Goal: Transaction & Acquisition: Purchase product/service

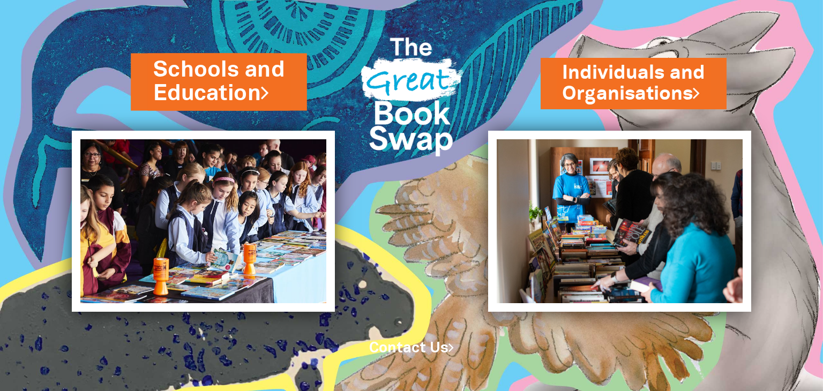
click at [202, 73] on link "Schools and Education" at bounding box center [218, 82] width 131 height 54
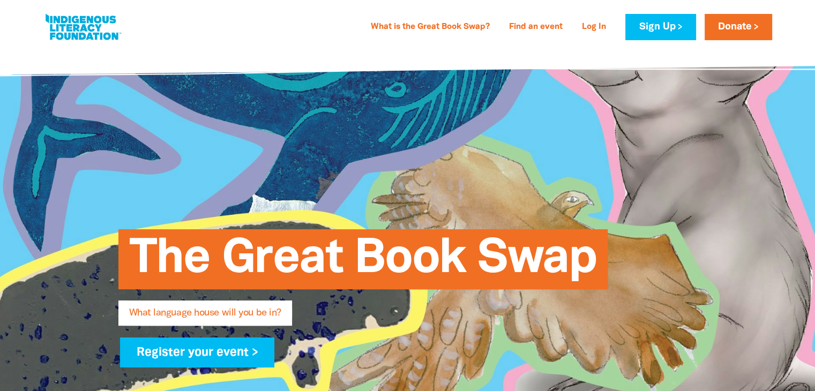
type input "[PERSON_NAME]"
type input "[PERSON_NAME][EMAIL_ADDRESS][PERSON_NAME][DOMAIN_NAME]"
type input "[GEOGRAPHIC_DATA]"
select select "high-school"
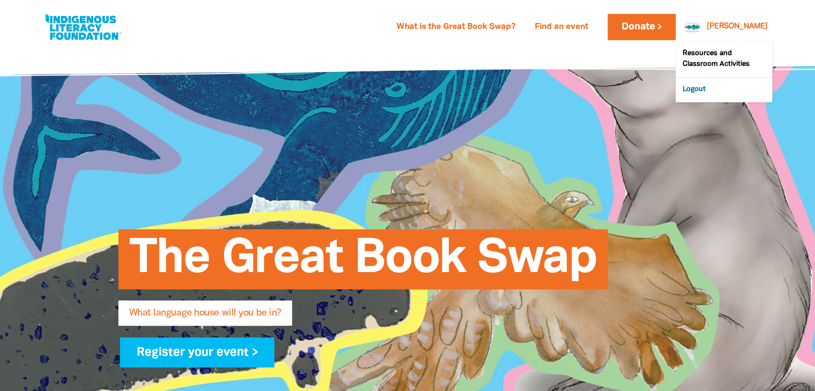
click at [705, 88] on link "Logout" at bounding box center [724, 90] width 96 height 25
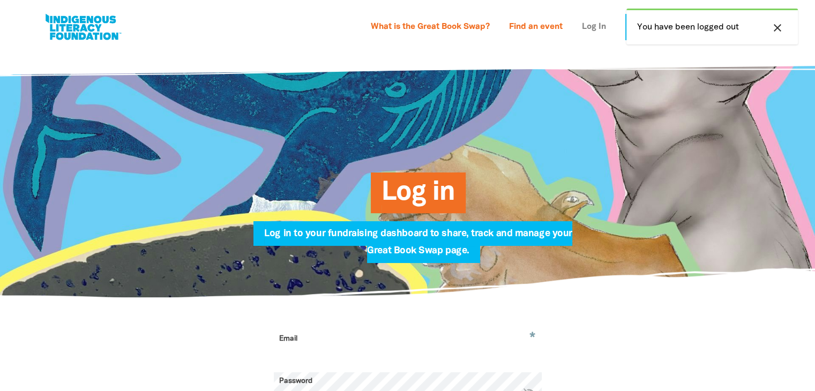
click at [595, 27] on link "Log In" at bounding box center [594, 27] width 37 height 17
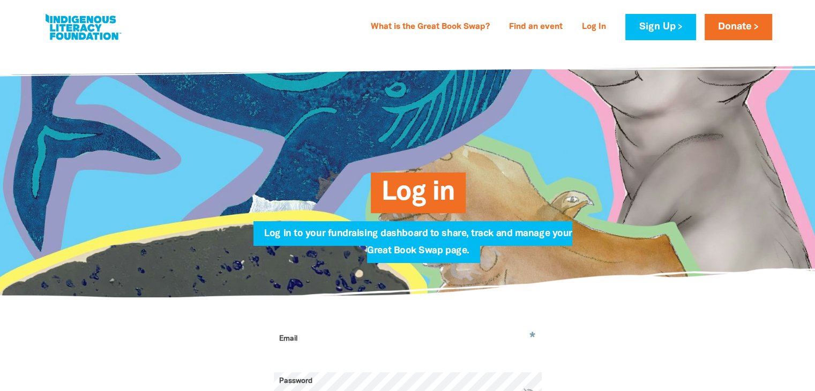
click at [296, 357] on input "Email" at bounding box center [408, 347] width 268 height 34
type input "[PERSON_NAME][EMAIL_ADDRESS][PERSON_NAME][DOMAIN_NAME]"
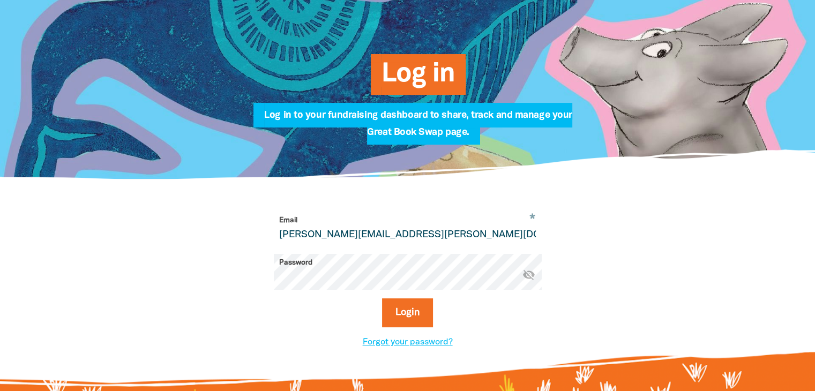
scroll to position [119, 0]
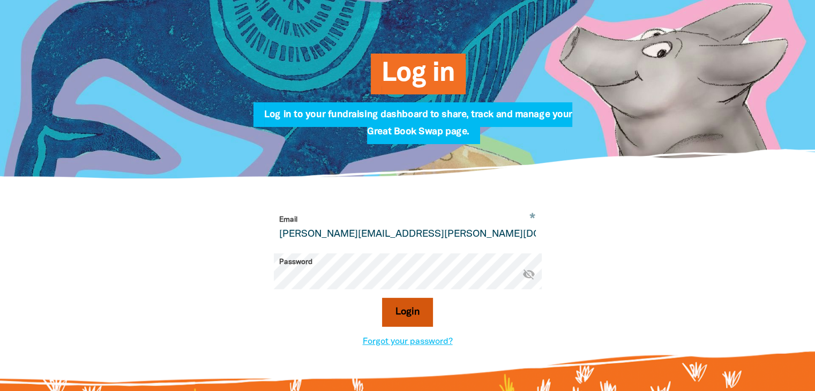
click at [409, 313] on button "Login" at bounding box center [407, 312] width 51 height 29
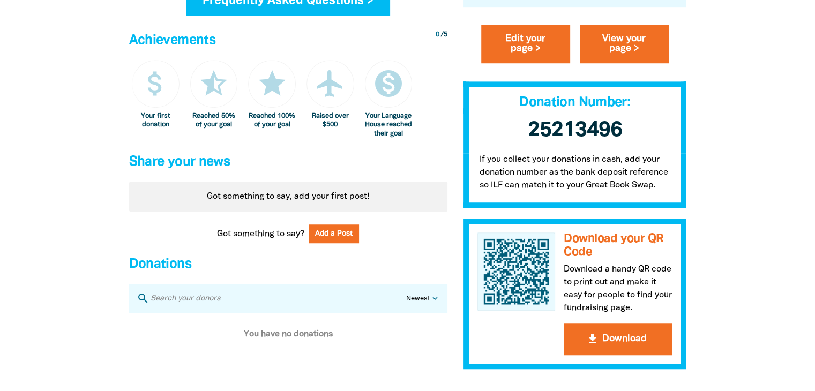
scroll to position [746, 0]
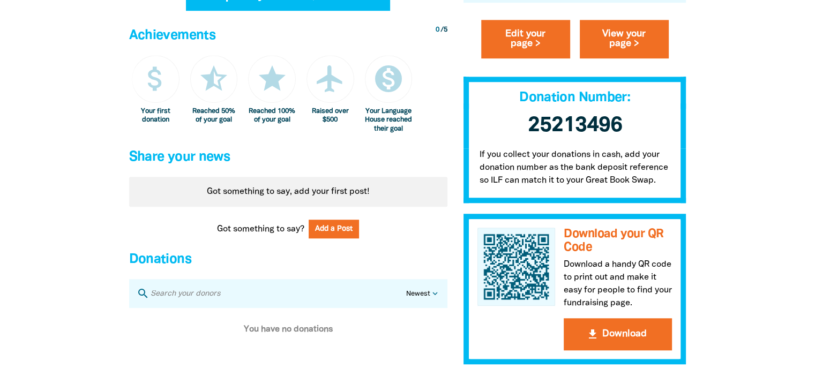
click at [345, 199] on div "Got something to say, add your first post!" at bounding box center [288, 192] width 318 height 30
click at [332, 191] on div "Got something to say, add your first post!" at bounding box center [288, 192] width 318 height 30
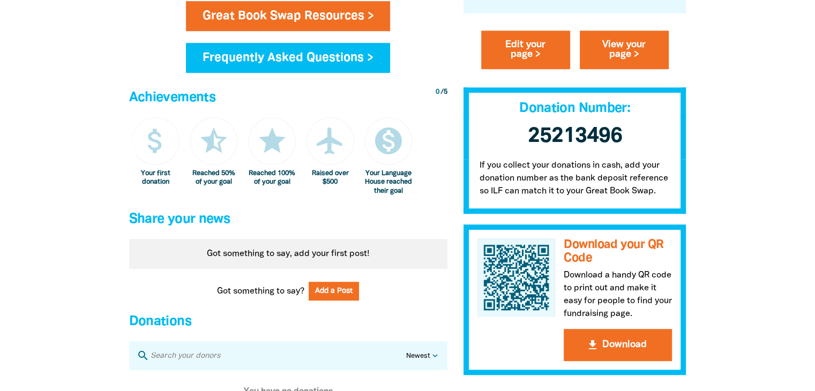
scroll to position [632, 0]
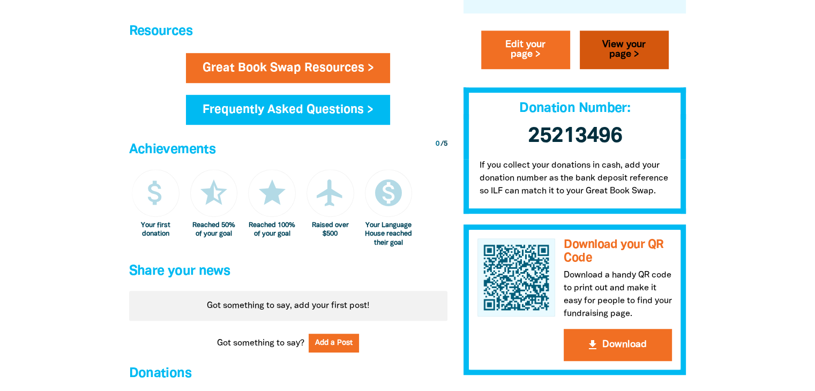
click at [622, 51] on link "View your page >" at bounding box center [624, 50] width 89 height 39
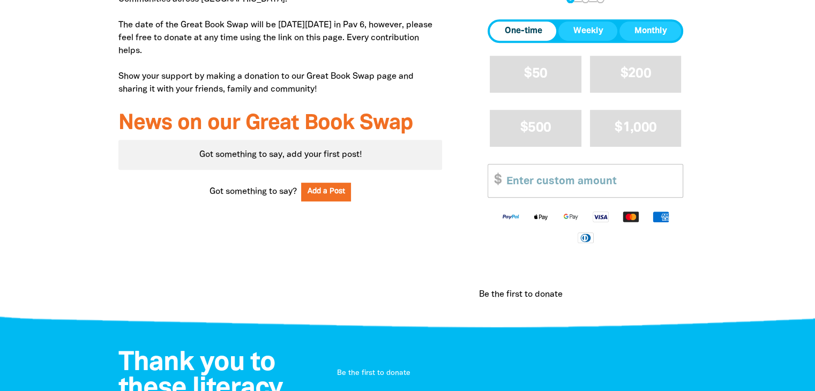
scroll to position [490, 0]
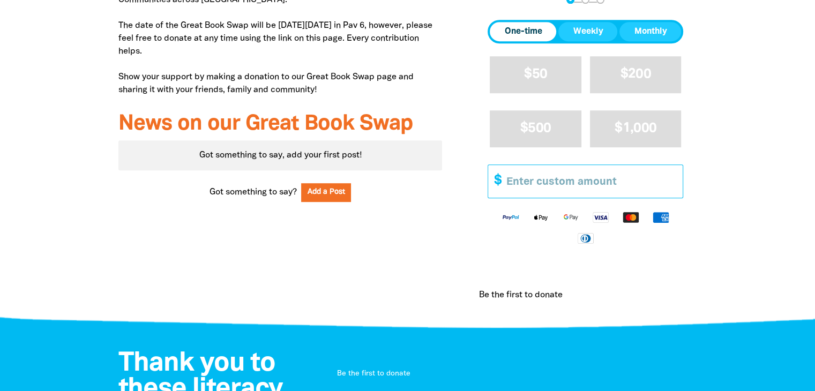
click at [557, 180] on input "Other Amount" at bounding box center [591, 181] width 184 height 33
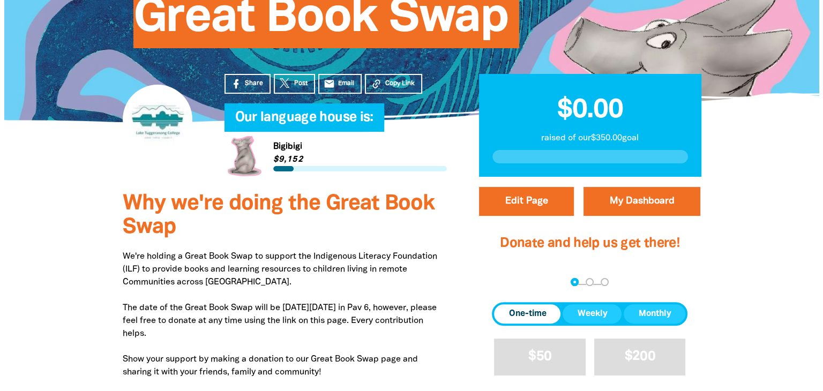
scroll to position [211, 0]
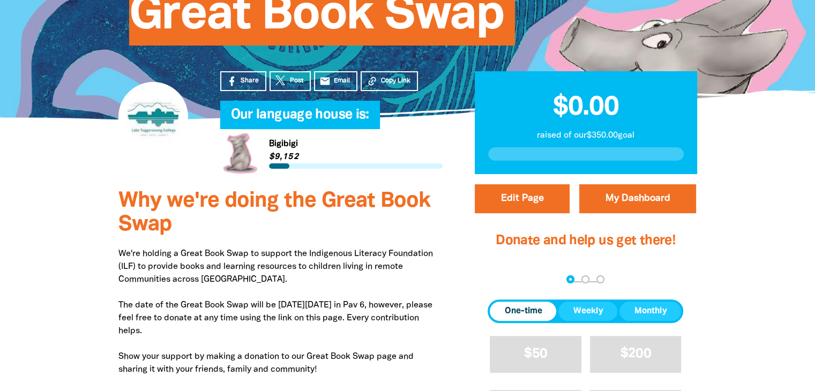
type input "5"
click at [521, 197] on button "Edit Page" at bounding box center [522, 198] width 95 height 29
select select "ACT"
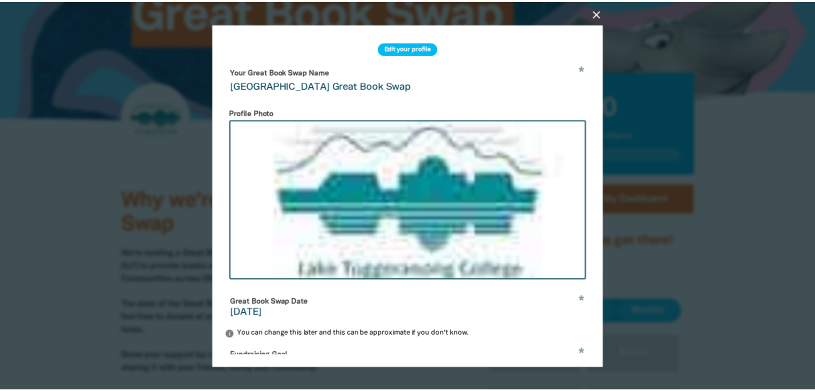
scroll to position [0, 0]
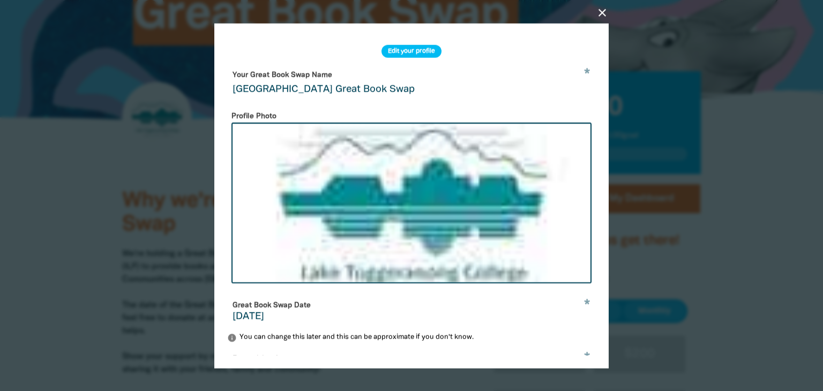
click at [601, 17] on icon "close" at bounding box center [602, 12] width 13 height 13
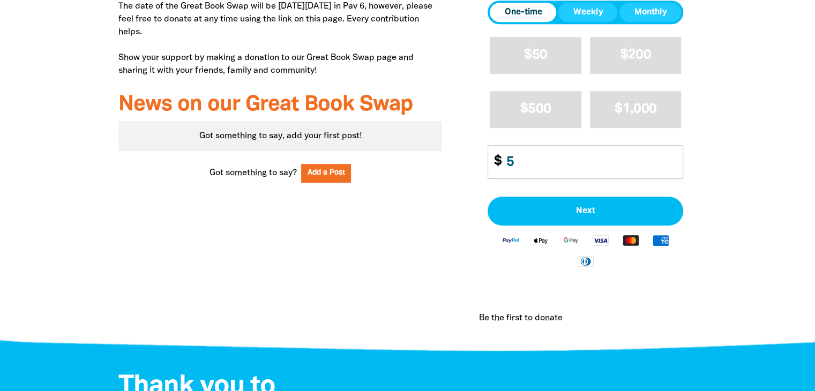
scroll to position [513, 0]
